Goal: Find specific page/section: Find specific page/section

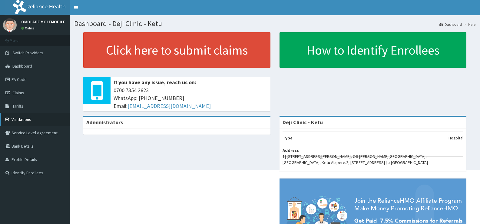
click at [16, 123] on link "Validations" at bounding box center [35, 119] width 70 height 13
click at [20, 119] on link "Validations" at bounding box center [35, 119] width 70 height 13
